Goal: Book appointment/travel/reservation

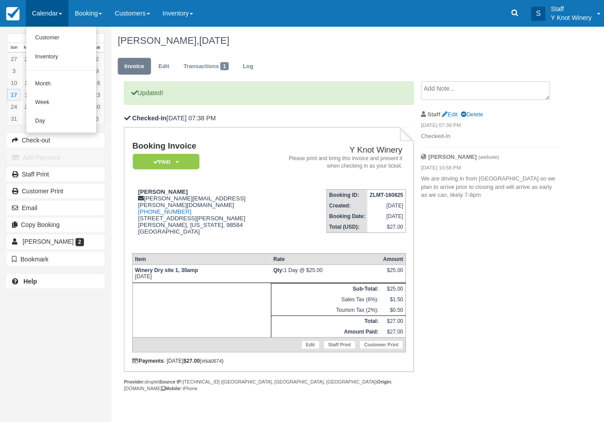
click at [62, 36] on link "Customer" at bounding box center [61, 38] width 70 height 19
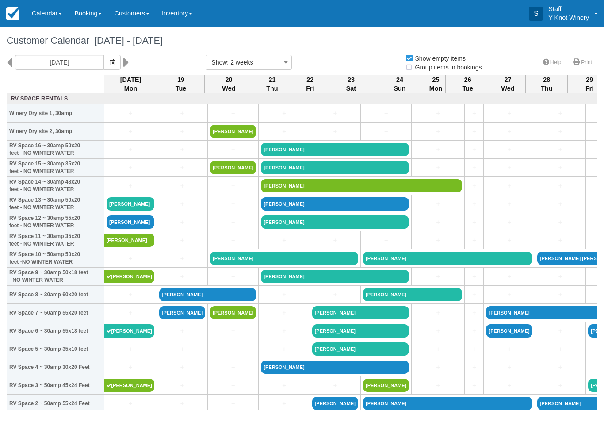
select select
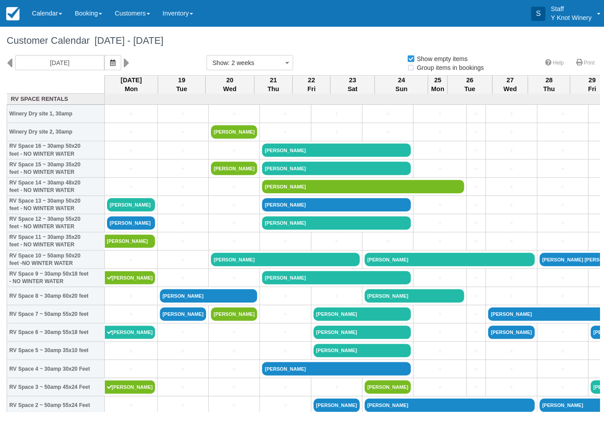
select select
click at [110, 65] on icon "button" at bounding box center [112, 62] width 5 height 6
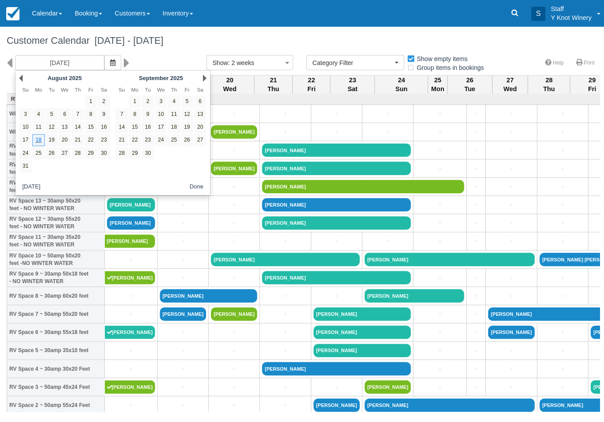
click at [23, 156] on link "24" at bounding box center [25, 152] width 12 height 12
type input "[DATE]"
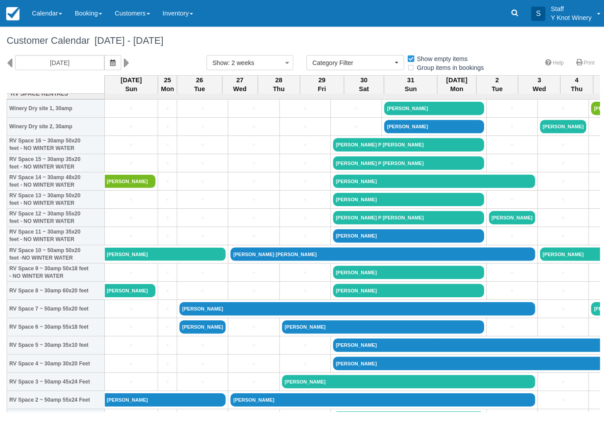
scroll to position [5, 0]
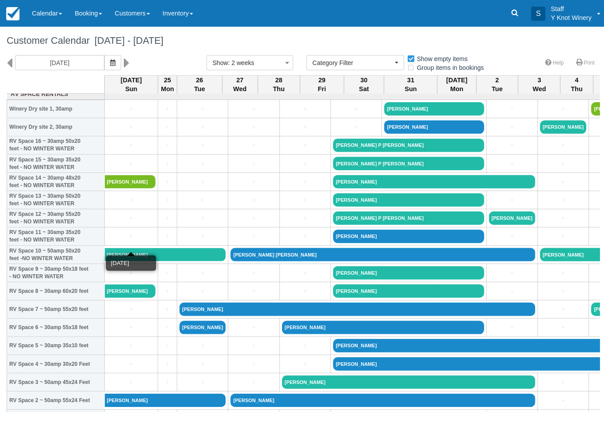
click at [127, 240] on link "+" at bounding box center [131, 235] width 48 height 9
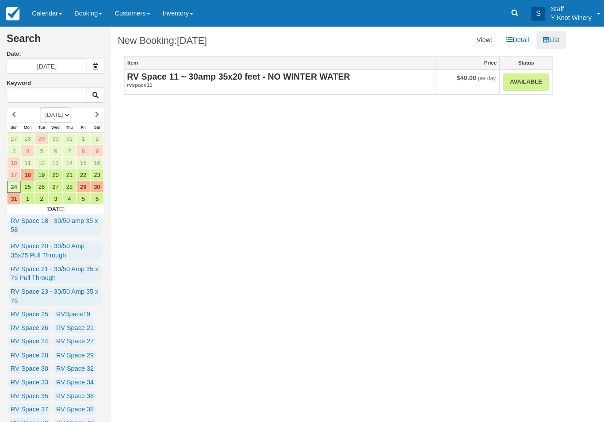
click at [524, 77] on link "Available" at bounding box center [523, 81] width 45 height 17
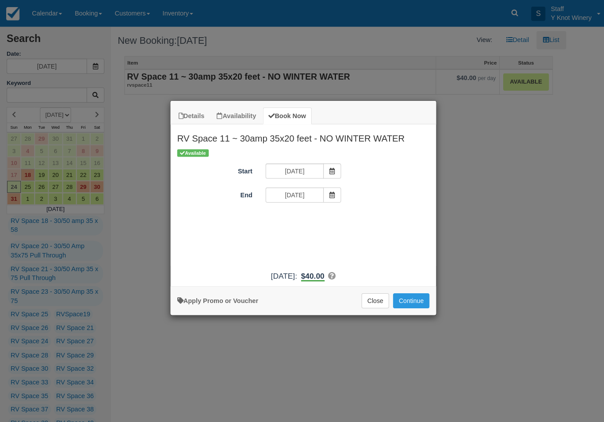
click at [328, 190] on span "Item Modal" at bounding box center [331, 194] width 18 height 15
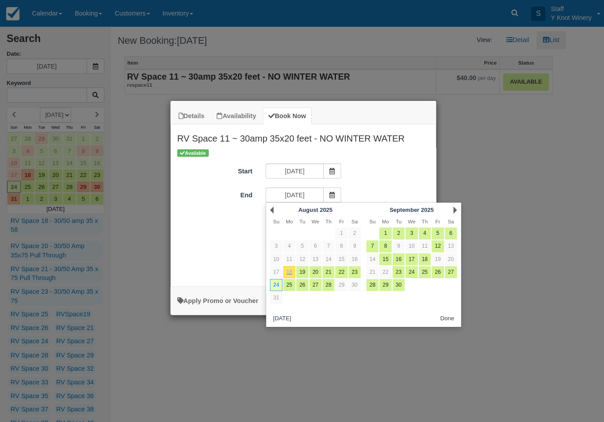
click at [298, 284] on link "26" at bounding box center [301, 284] width 12 height 12
type input "[DATE]"
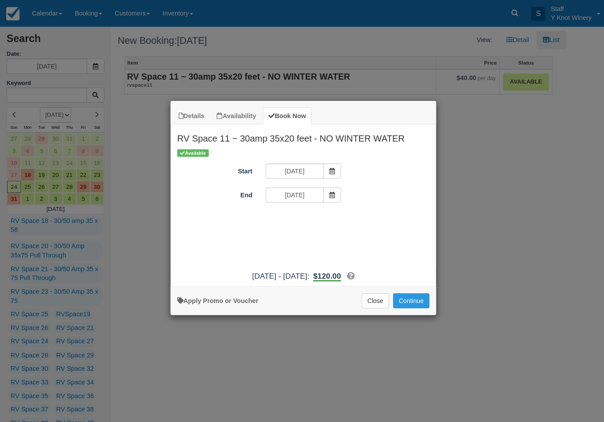
click at [415, 302] on button "Continue" at bounding box center [409, 299] width 36 height 15
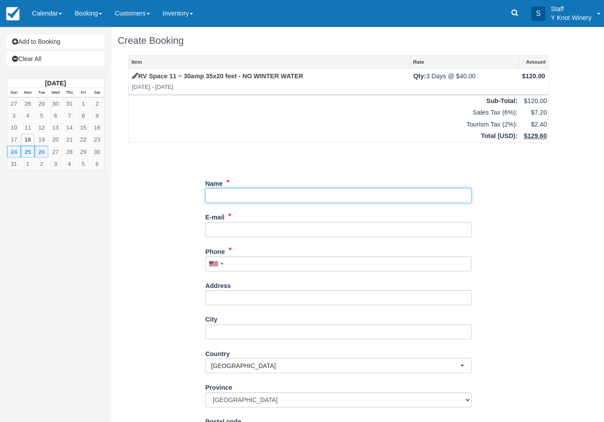
click at [245, 187] on input "Name" at bounding box center [336, 194] width 265 height 15
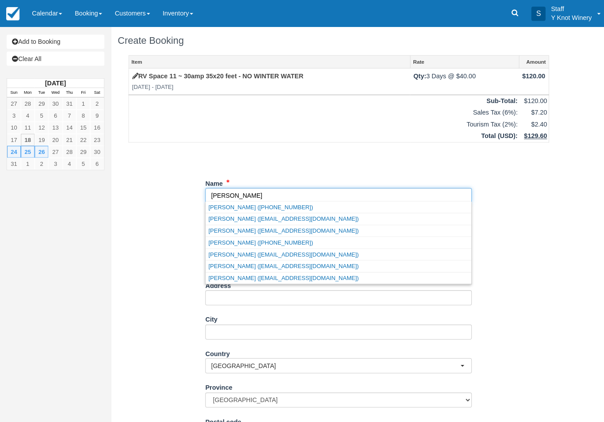
click at [321, 230] on link "John Moran (moranmarilyn8@gmail.com)" at bounding box center [337, 229] width 264 height 11
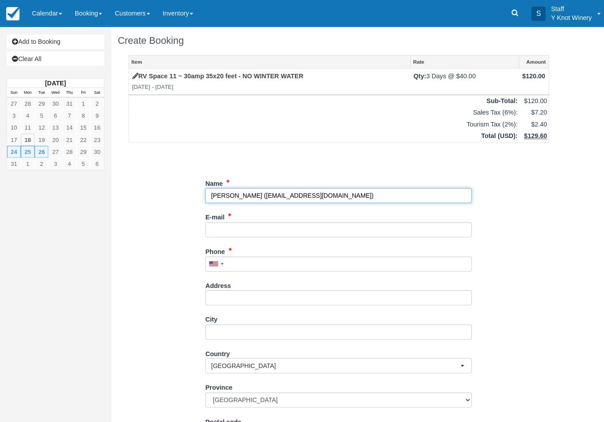
type input "[PERSON_NAME]"
type input "[EMAIL_ADDRESS][DOMAIN_NAME]"
type input "+17025214044"
select select "US"
select select
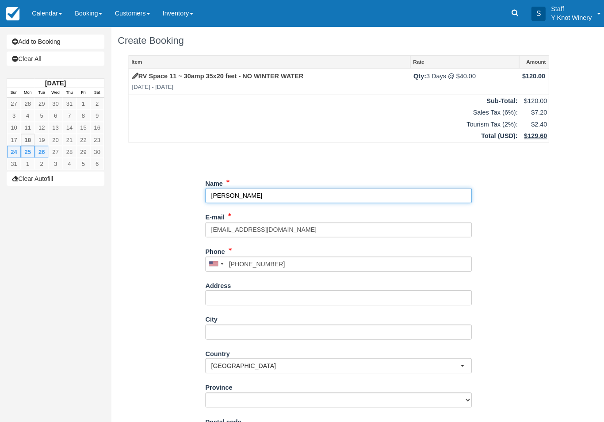
select select "ID"
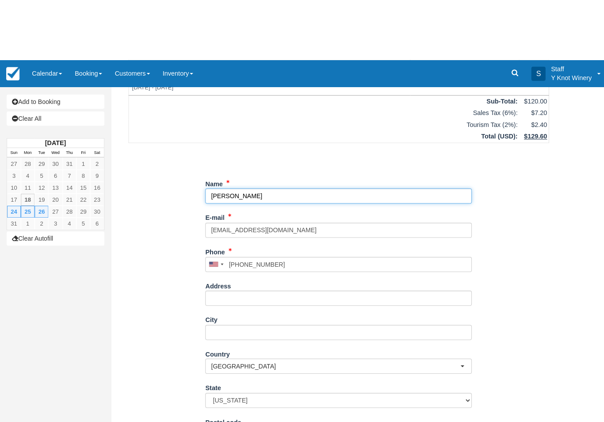
scroll to position [73, 0]
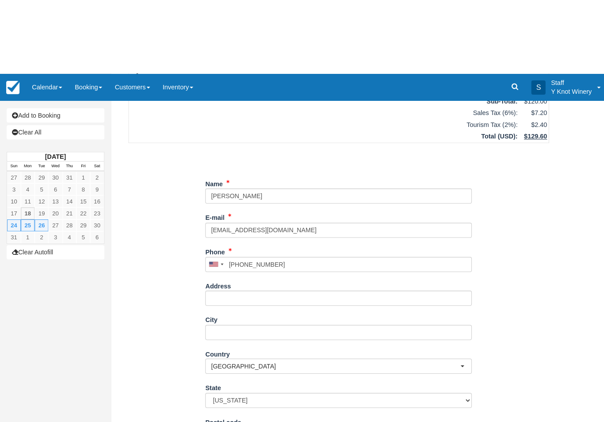
click at [135, 301] on div "Item Rate Amount RV Space 11 ~ 30amp 35x20 feet - NO WINTER WATER Sun Aug 24 20…" at bounding box center [337, 199] width 440 height 434
click at [232, 420] on button "Continue" at bounding box center [225, 423] width 42 height 15
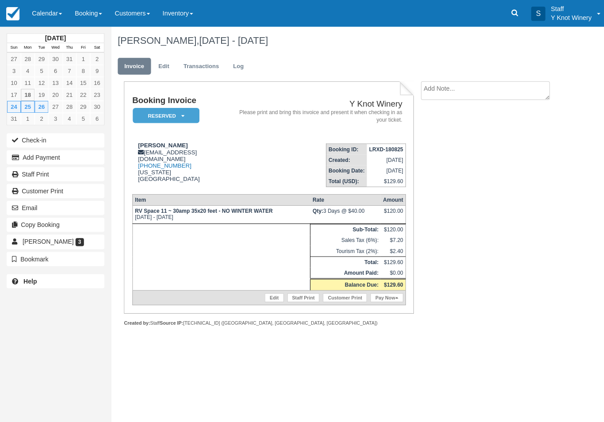
click at [164, 62] on link "Edit" at bounding box center [163, 65] width 24 height 17
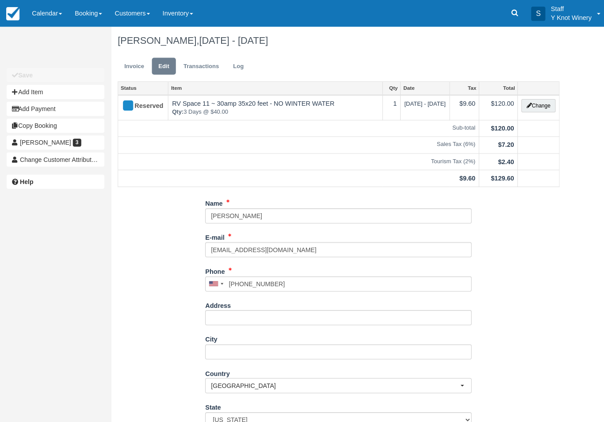
click at [531, 101] on button "Change" at bounding box center [536, 105] width 34 height 13
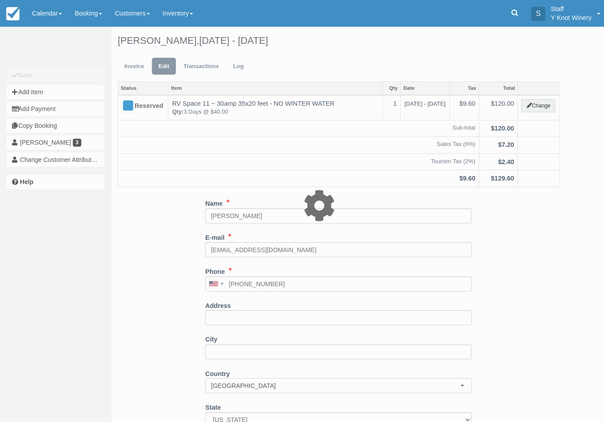
type input "120.00"
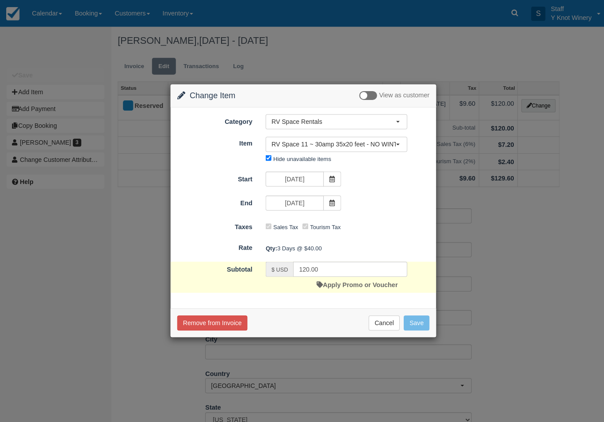
click at [329, 181] on icon at bounding box center [331, 178] width 6 height 6
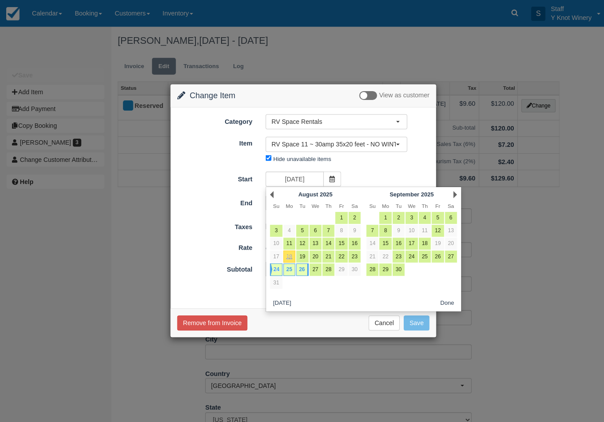
click at [358, 252] on link "23" at bounding box center [353, 255] width 12 height 12
type input "[DATE]"
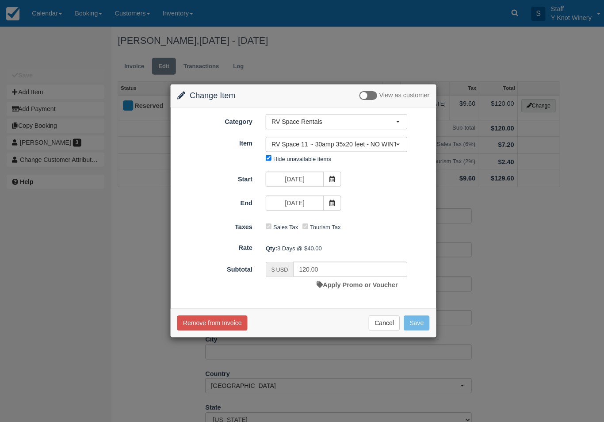
type input "160.00"
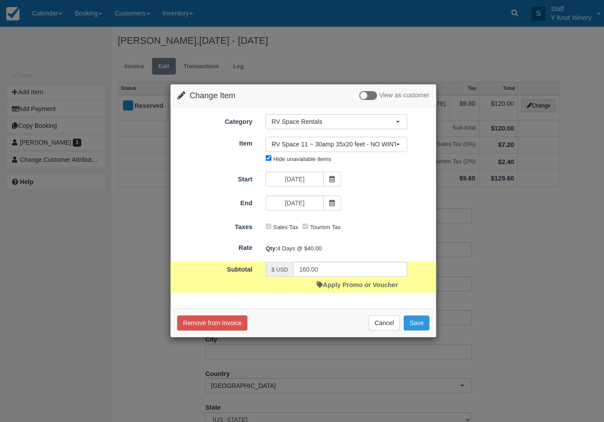
click at [331, 205] on icon at bounding box center [331, 202] width 6 height 6
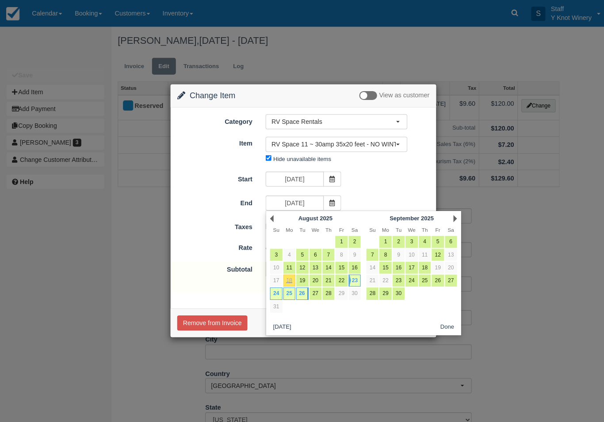
click at [293, 293] on link "25" at bounding box center [288, 292] width 12 height 12
type input "[DATE]"
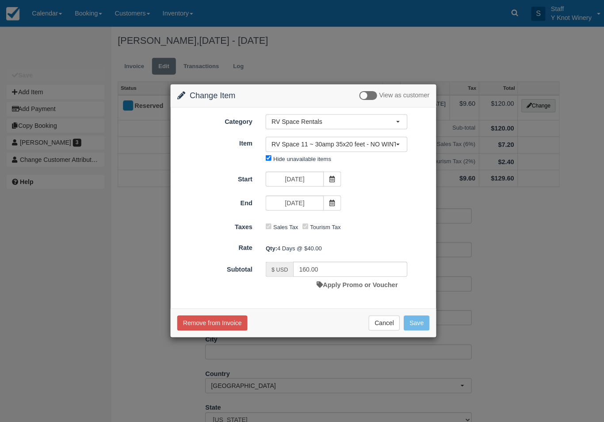
type input "120.00"
click at [412, 317] on button "Save" at bounding box center [415, 321] width 26 height 15
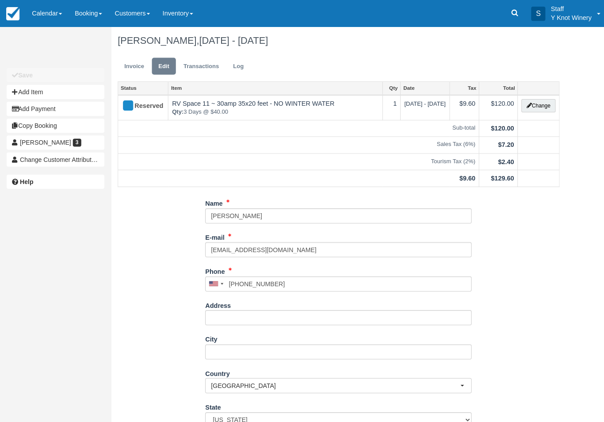
click at [48, 5] on link "Calendar" at bounding box center [47, 13] width 42 height 27
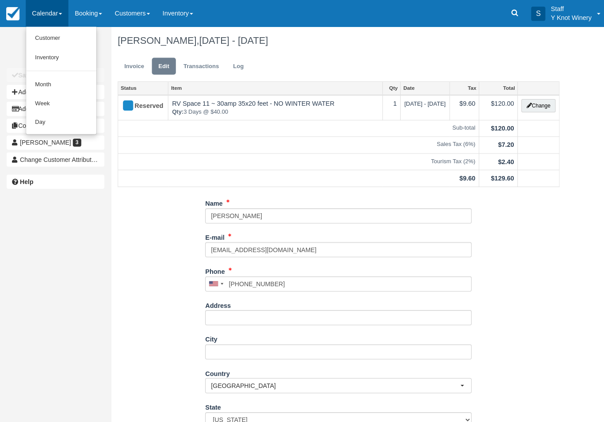
click at [34, 39] on link "Customer" at bounding box center [61, 38] width 70 height 19
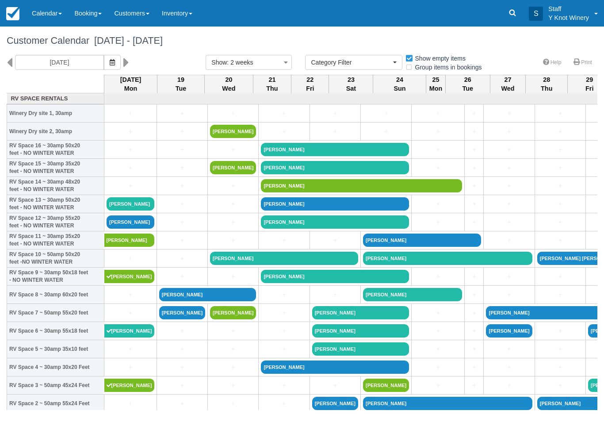
select select
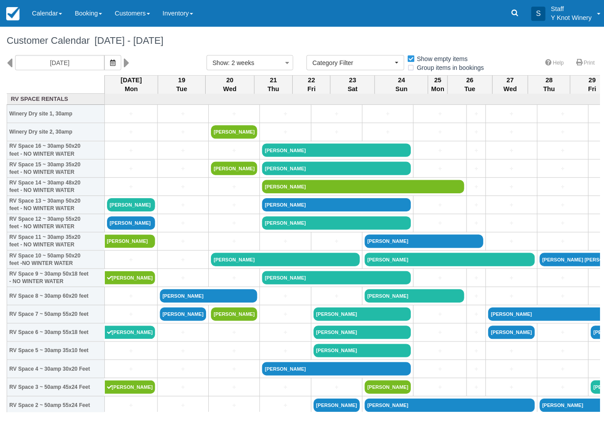
click at [104, 66] on button "button" at bounding box center [112, 62] width 17 height 15
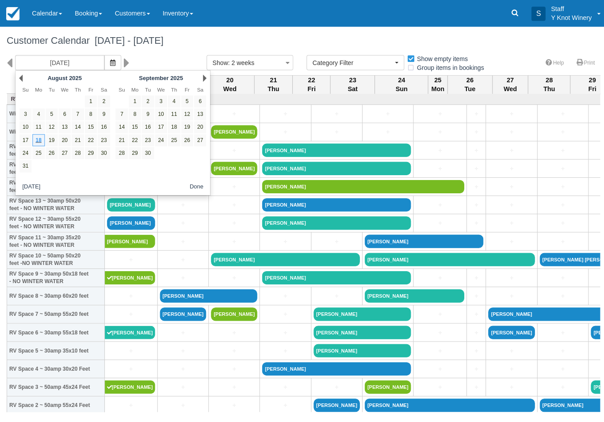
click at [106, 140] on link "23" at bounding box center [103, 140] width 12 height 12
type input "08/23/25"
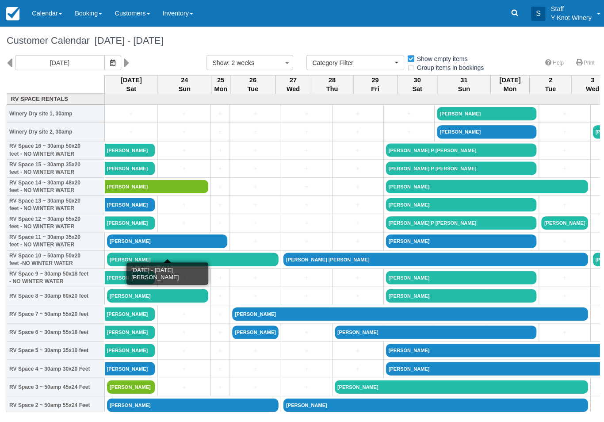
click at [156, 247] on link "[PERSON_NAME]" at bounding box center [167, 239] width 120 height 13
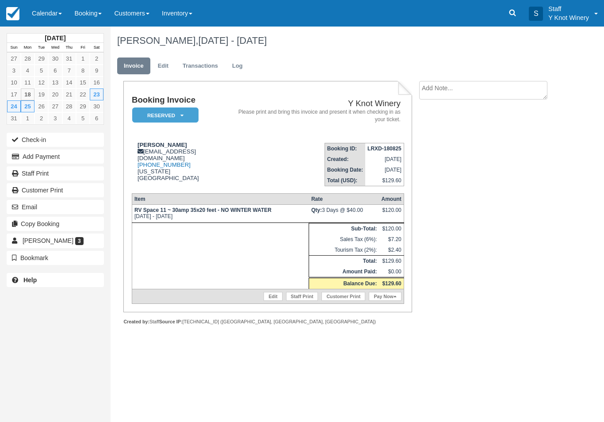
click at [42, 1] on link "Calendar" at bounding box center [47, 13] width 42 height 27
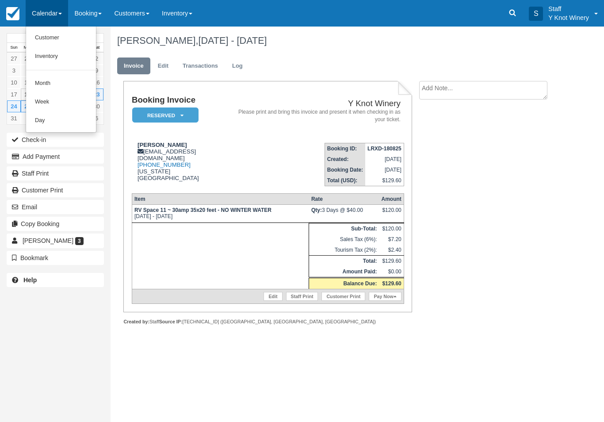
click at [58, 39] on link "Customer" at bounding box center [61, 38] width 70 height 19
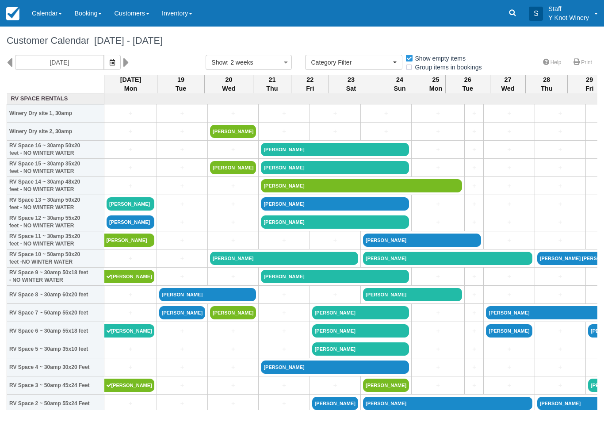
select select
